Goal: Task Accomplishment & Management: Manage account settings

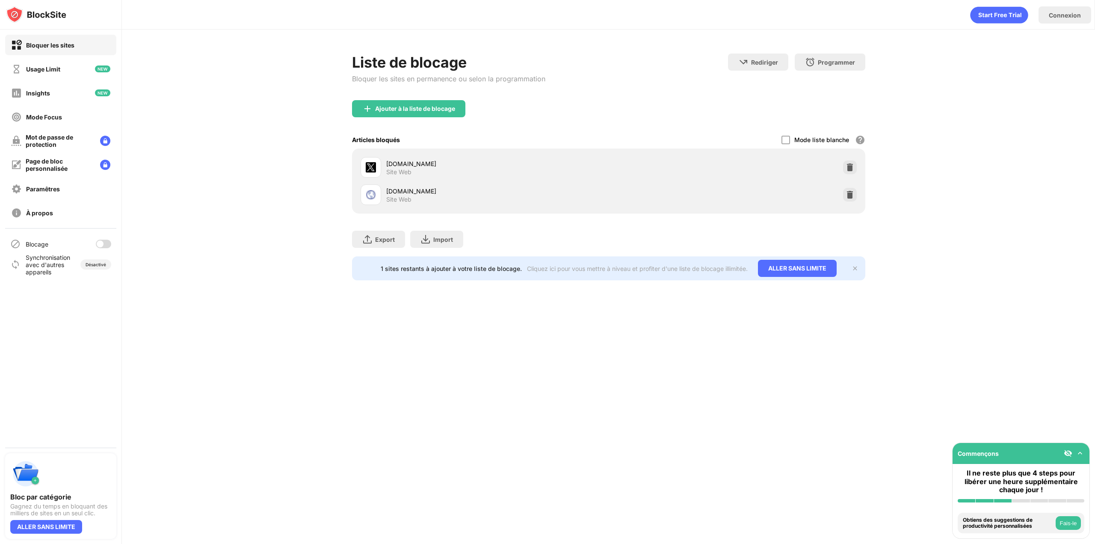
click at [103, 245] on div at bounding box center [100, 243] width 7 height 7
drag, startPoint x: 221, startPoint y: 83, endPoint x: 273, endPoint y: 91, distance: 52.4
click at [221, 83] on div "Liste de blocage Bloquer les sites en permanence ou selon la programmation Redi…" at bounding box center [608, 167] width 973 height 275
